Goal: Task Accomplishment & Management: Complete application form

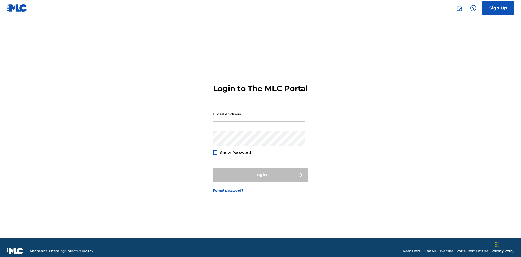
scroll to position [7, 0]
click at [498, 8] on link "Sign Up" at bounding box center [498, 8] width 33 height 14
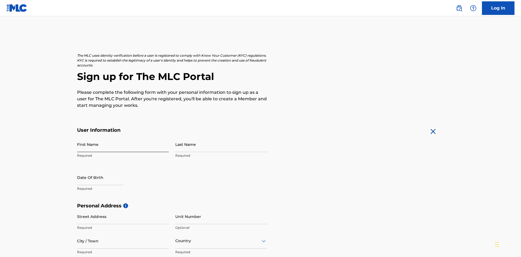
click at [123, 137] on input "First Name" at bounding box center [123, 144] width 92 height 15
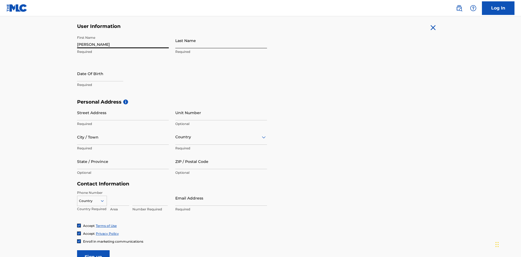
type input "[PERSON_NAME]"
click at [221, 40] on input "Last Name" at bounding box center [221, 40] width 92 height 15
type input "Ribble"
click at [104, 66] on input "text" at bounding box center [100, 73] width 46 height 15
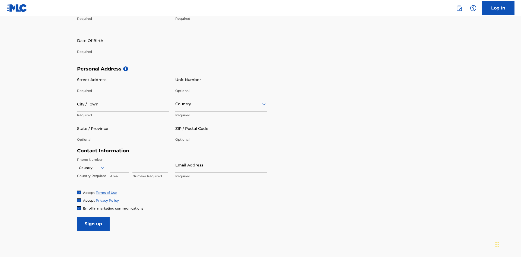
select select "8"
select select "2025"
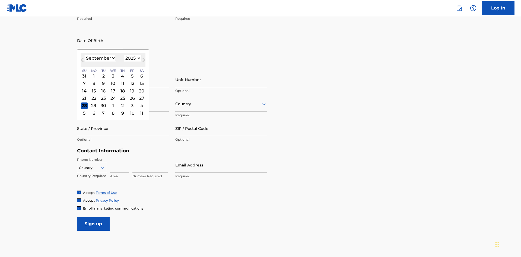
select select "0"
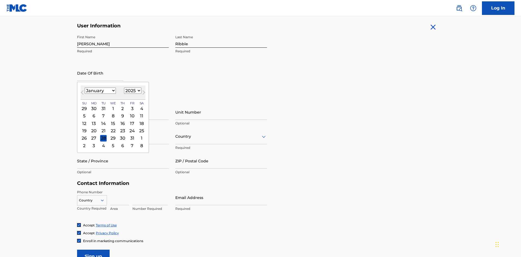
click at [132, 91] on select "1900 1901 1902 1903 1904 1905 1906 1907 1908 1909 1910 1911 1912 1913 1914 1915…" at bounding box center [132, 91] width 17 height 6
select select "1985"
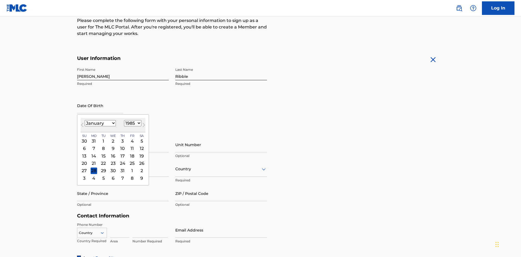
click at [132, 123] on select "1900 1901 1902 1903 1904 1905 1906 1907 1908 1909 1910 1911 1912 1913 1914 1915…" at bounding box center [132, 123] width 17 height 6
click at [103, 145] on div "8" at bounding box center [103, 148] width 7 height 7
type input "[DATE]"
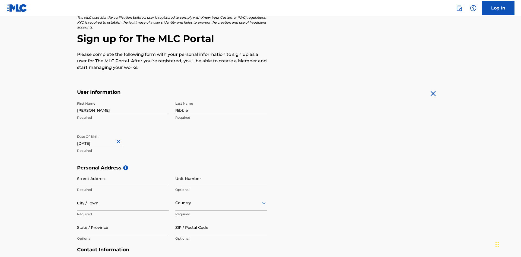
scroll to position [167, 0]
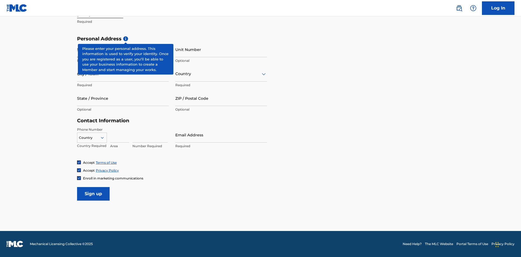
click at [123, 49] on input "Street Address" at bounding box center [123, 49] width 92 height 15
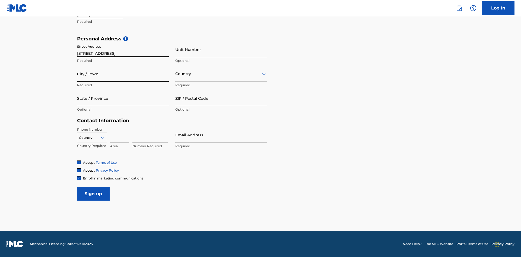
type input "[STREET_ADDRESS]"
click at [123, 74] on input "City / Town" at bounding box center [123, 73] width 92 height 15
type input "[GEOGRAPHIC_DATA]"
click at [175, 74] on input "text" at bounding box center [175, 74] width 1 height 6
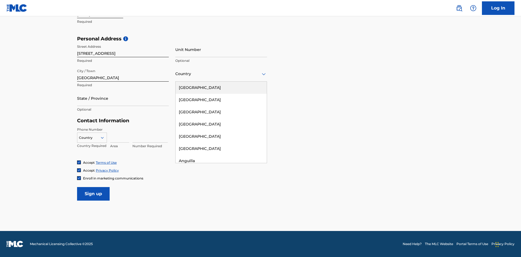
click at [221, 88] on div "[GEOGRAPHIC_DATA]" at bounding box center [220, 88] width 91 height 12
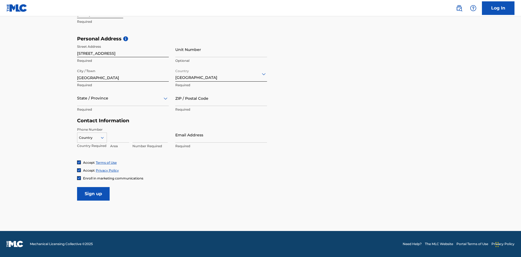
click at [123, 98] on div at bounding box center [123, 98] width 92 height 7
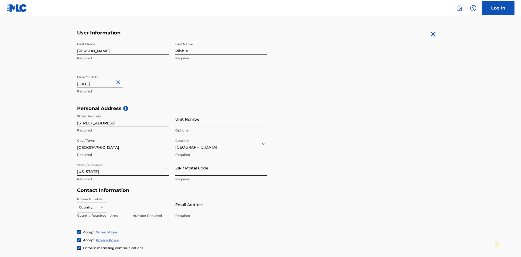
click at [221, 160] on input "ZIP / Postal Code" at bounding box center [221, 167] width 92 height 15
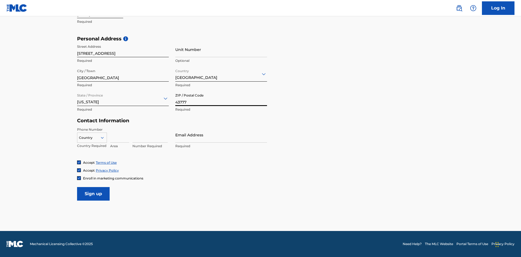
type input "43777"
click at [104, 138] on icon at bounding box center [102, 137] width 5 height 5
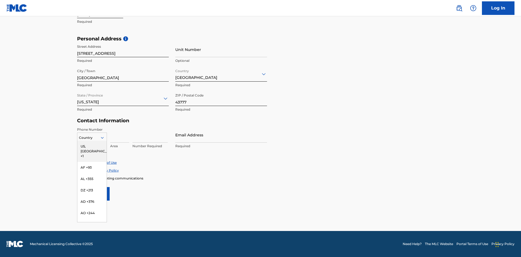
click at [92, 146] on div "US, [GEOGRAPHIC_DATA] +1" at bounding box center [91, 151] width 29 height 21
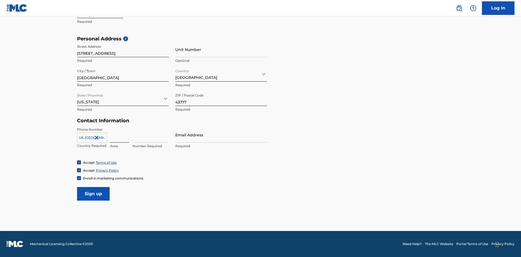
click at [120, 135] on input at bounding box center [119, 134] width 19 height 15
type input "740"
click at [150, 135] on input at bounding box center [149, 134] width 35 height 15
type input "8086351"
click at [221, 135] on input "Email Address" at bounding box center [221, 134] width 92 height 15
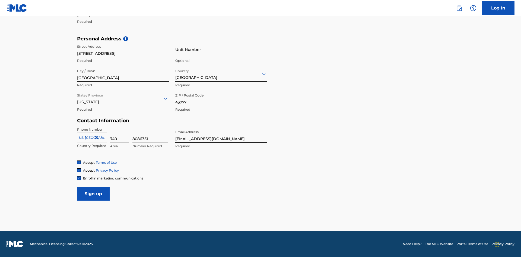
scroll to position [0, 14]
type input "[EMAIL_ADDRESS][DOMAIN_NAME]"
click at [93, 194] on input "Sign up" at bounding box center [93, 194] width 33 height 14
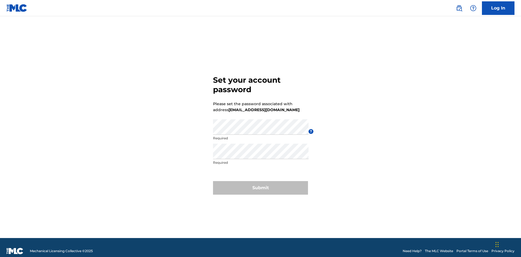
scroll to position [7, 0]
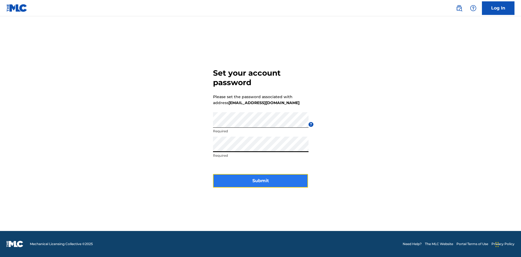
click at [260, 184] on button "Submit" at bounding box center [260, 181] width 95 height 14
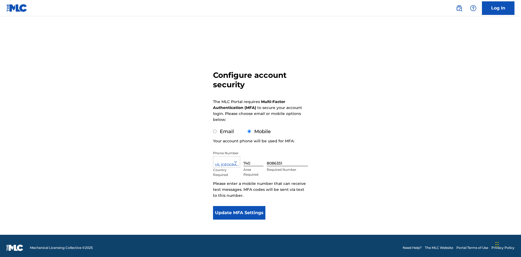
scroll to position [5, 0]
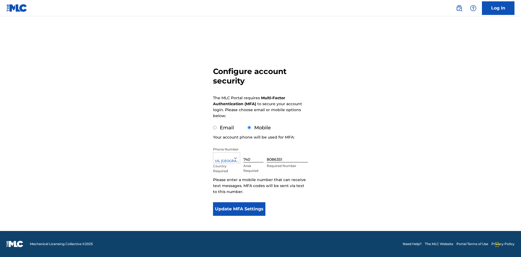
click at [249, 128] on input "Mobile" at bounding box center [249, 128] width 4 height 4
click at [238, 158] on icon at bounding box center [235, 158] width 5 height 5
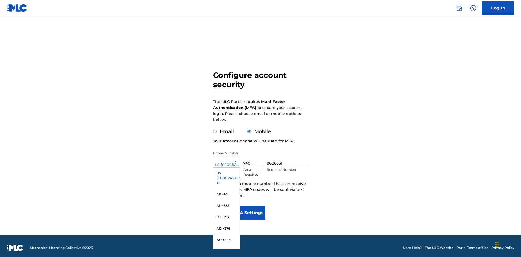
click at [254, 155] on input "740" at bounding box center [253, 158] width 20 height 15
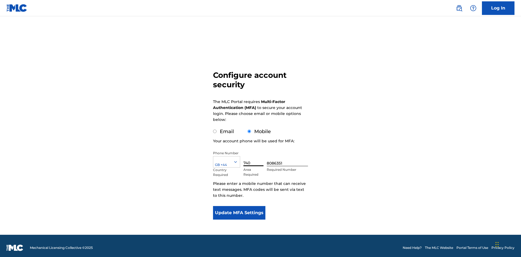
scroll to position [5, 0]
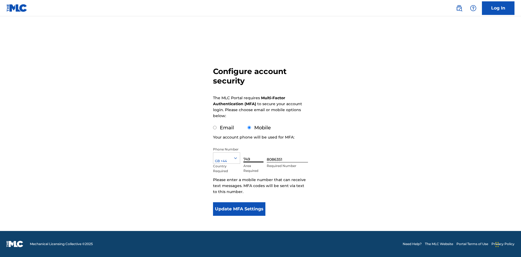
type input "749"
click at [288, 155] on input "8086351" at bounding box center [287, 154] width 41 height 15
type input "2881350"
click at [239, 209] on button "Update MFA Settings" at bounding box center [239, 209] width 52 height 14
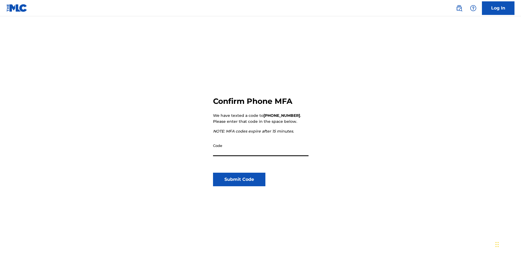
scroll to position [56, 0]
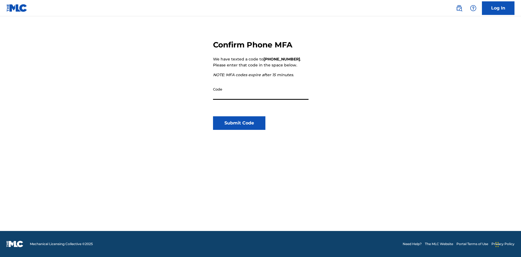
click at [261, 92] on input "Code" at bounding box center [260, 91] width 95 height 15
type input "155584"
click at [239, 123] on button "Submit Code" at bounding box center [239, 123] width 52 height 14
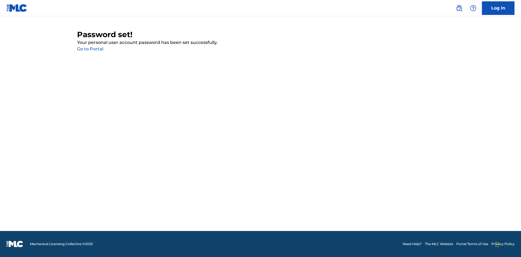
click at [90, 49] on link "Go to Portal" at bounding box center [90, 48] width 26 height 5
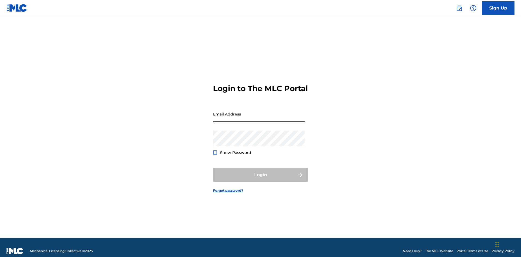
click at [259, 111] on input "Email Address" at bounding box center [259, 113] width 92 height 15
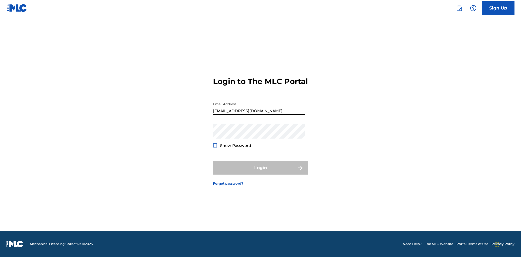
type input "[EMAIL_ADDRESS][DOMAIN_NAME]"
click at [260, 173] on button "Login" at bounding box center [260, 168] width 95 height 14
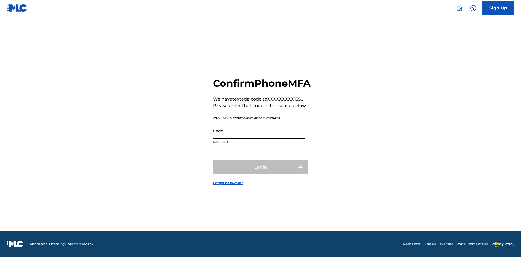
click at [259, 137] on input "Code" at bounding box center [259, 130] width 92 height 15
type input "835008"
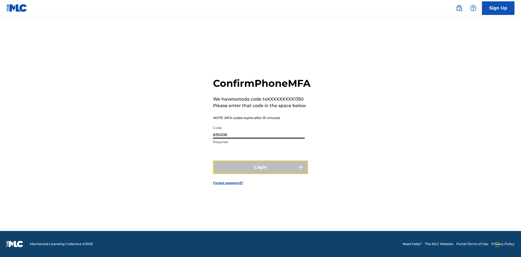
click at [260, 173] on button "Login" at bounding box center [260, 168] width 95 height 14
